Goal: Complete application form

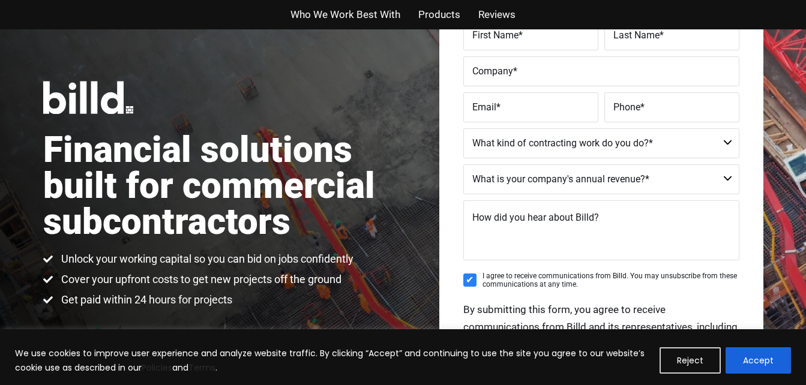
scroll to position [60, 0]
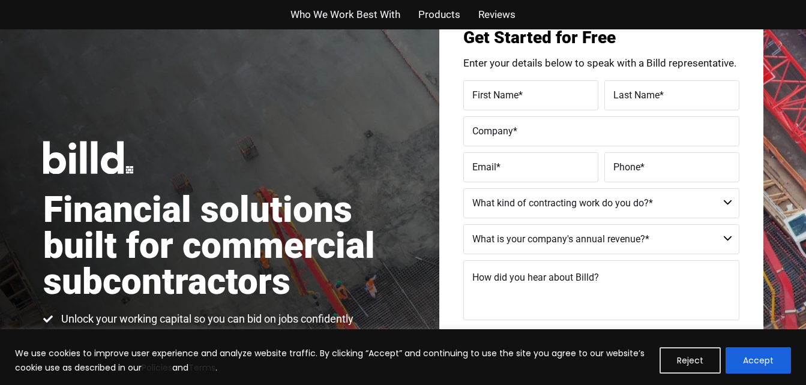
click at [546, 97] on label "First Name *" at bounding box center [530, 94] width 117 height 17
click at [546, 97] on input "First Name *" at bounding box center [530, 95] width 135 height 30
type input "[PERSON_NAME]"
type input "Brown"
type input "Constructek Global Inc"
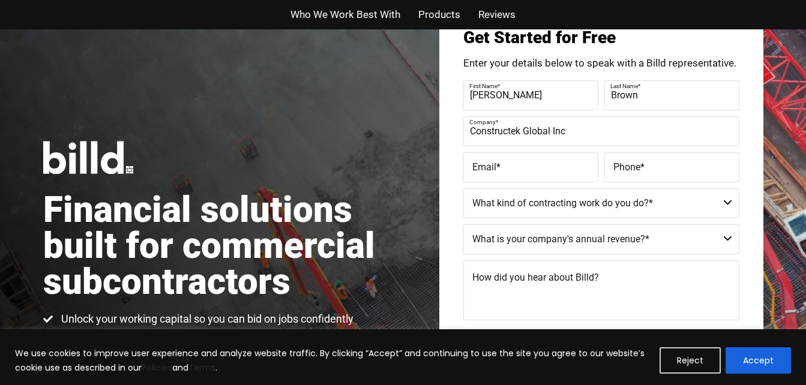
click at [562, 175] on label "Email *" at bounding box center [530, 166] width 117 height 17
click at [562, 175] on input "Email *" at bounding box center [530, 167] width 135 height 30
type input "[EMAIL_ADDRESS][DOMAIN_NAME]"
click at [654, 176] on input "Phone *" at bounding box center [671, 167] width 135 height 30
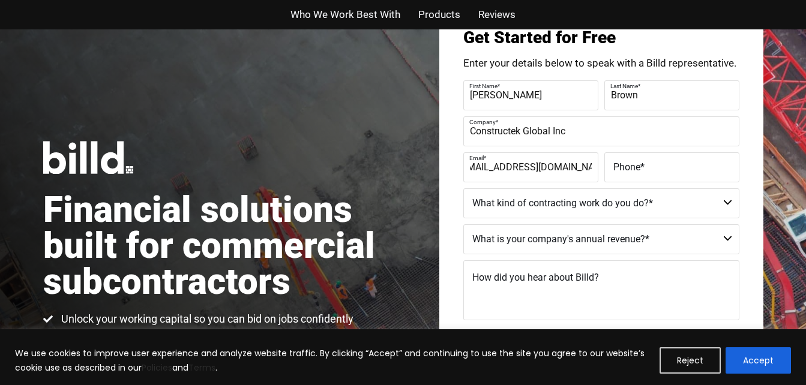
scroll to position [0, 0]
type input "[PHONE_NUMBER]"
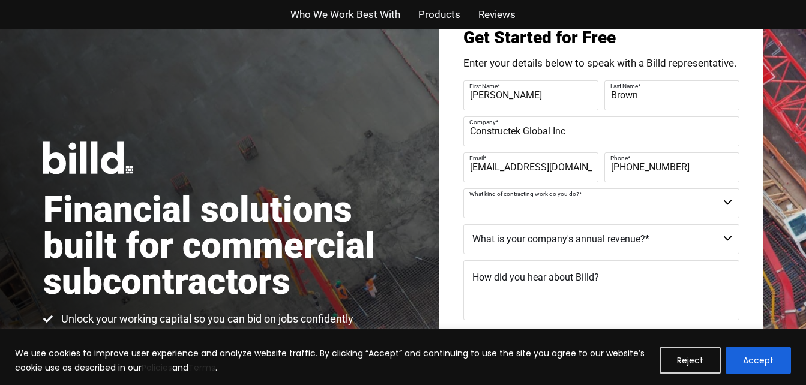
click at [678, 197] on select "Commercial Commercial and Residential Residential Not a Contractor" at bounding box center [601, 203] width 276 height 30
select select "Commercial and Residential"
click at [463, 188] on select "Commercial Commercial and Residential Residential Not a Contractor" at bounding box center [601, 203] width 276 height 30
click at [594, 242] on select "$40M + $25M - $40M $8M - $25M $4M - $8M $2M - $4M $1M - $2M Less than $1M" at bounding box center [601, 239] width 276 height 30
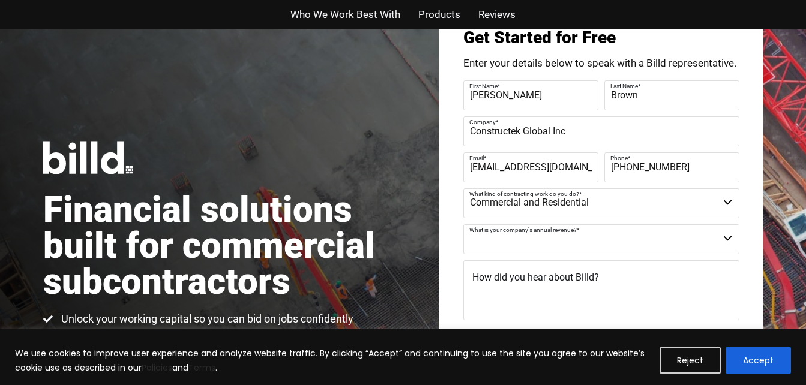
select select "Less than $1M"
click at [463, 224] on select "$40M + $25M - $40M $8M - $25M $4M - $8M $2M - $4M $1M - $2M Less than $1M" at bounding box center [601, 239] width 276 height 30
click at [585, 297] on textarea "How did you hear about Billd?" at bounding box center [601, 290] width 276 height 60
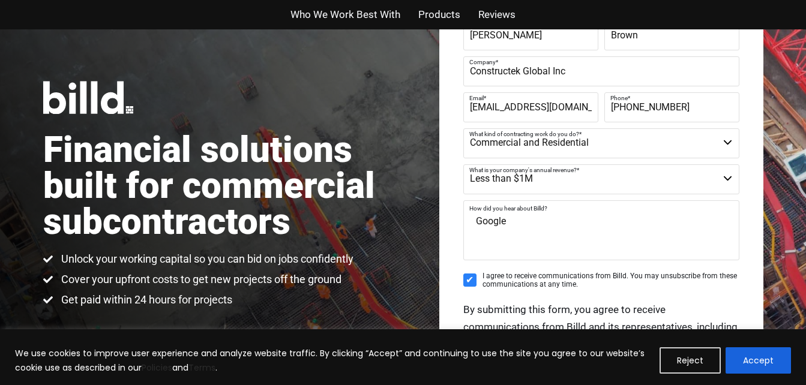
scroll to position [300, 0]
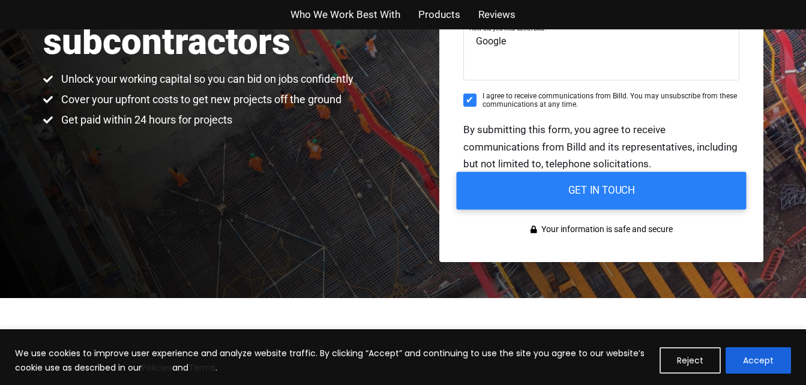
type textarea "Google"
click at [582, 193] on input "GET IN TOUCH" at bounding box center [601, 191] width 290 height 38
